Goal: Task Accomplishment & Management: Manage account settings

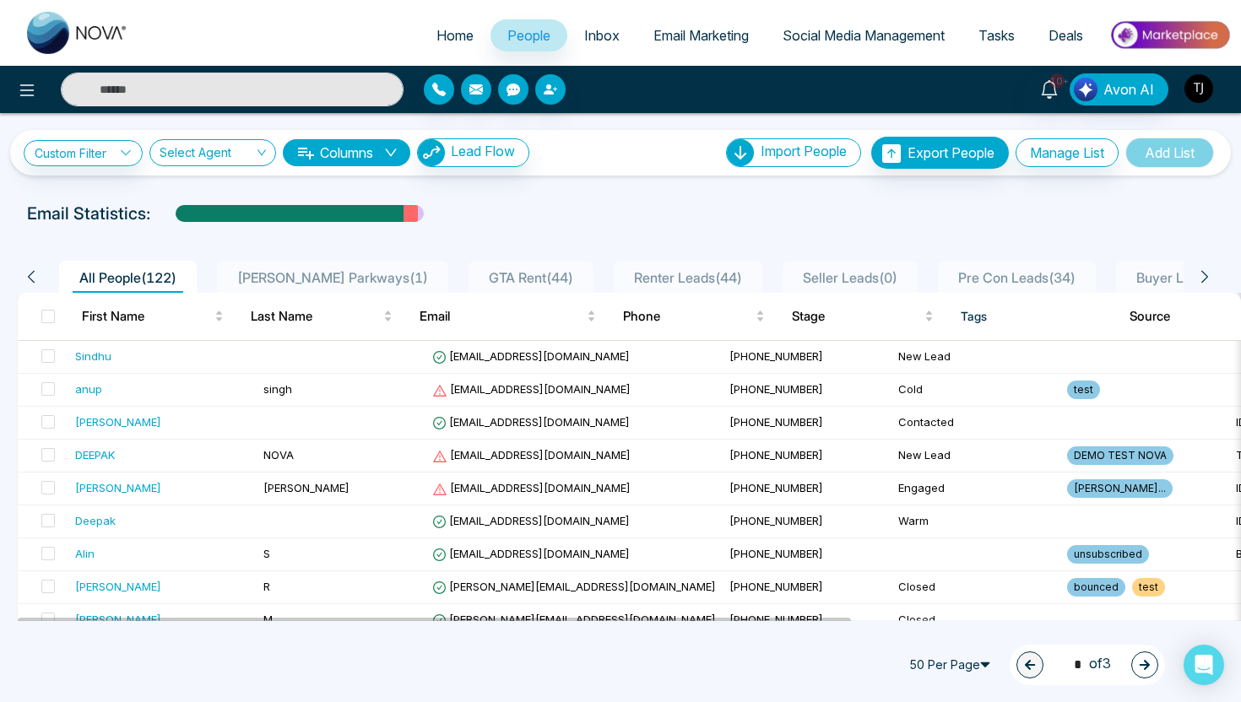
click at [1210, 84] on img "button" at bounding box center [1199, 88] width 29 height 29
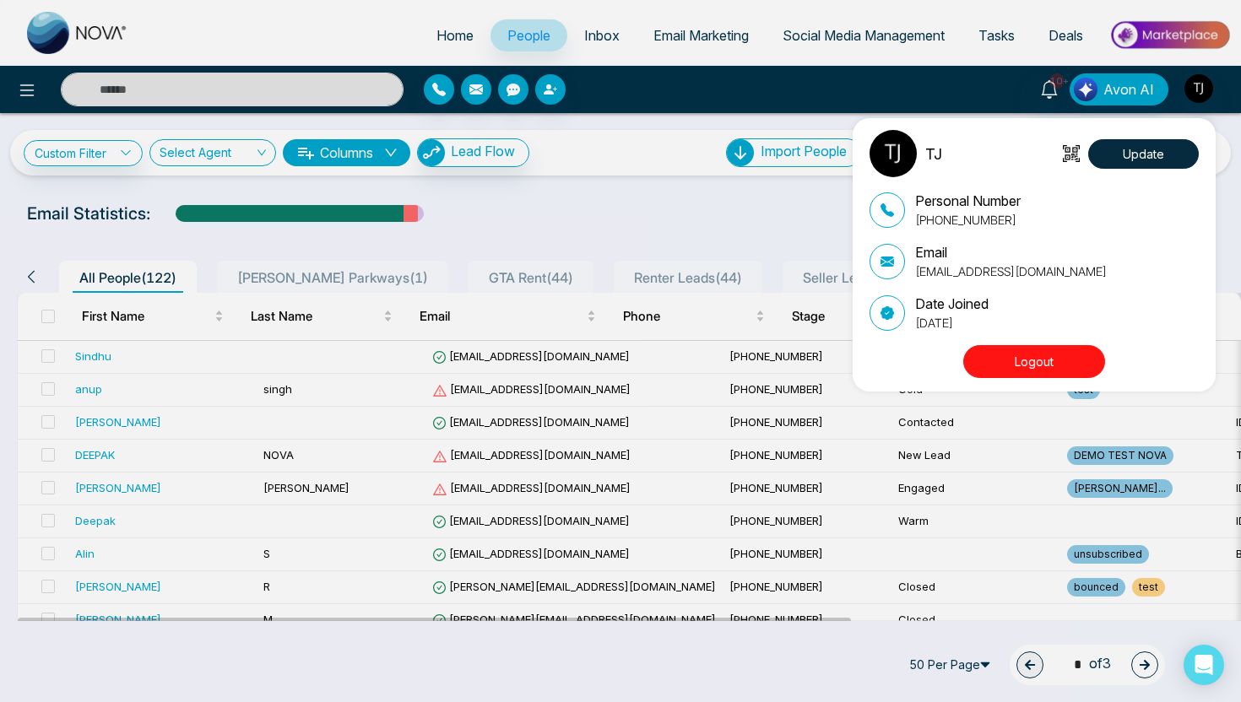
click at [1050, 366] on button "Logout" at bounding box center [1034, 361] width 142 height 33
